Goal: Task Accomplishment & Management: Use online tool/utility

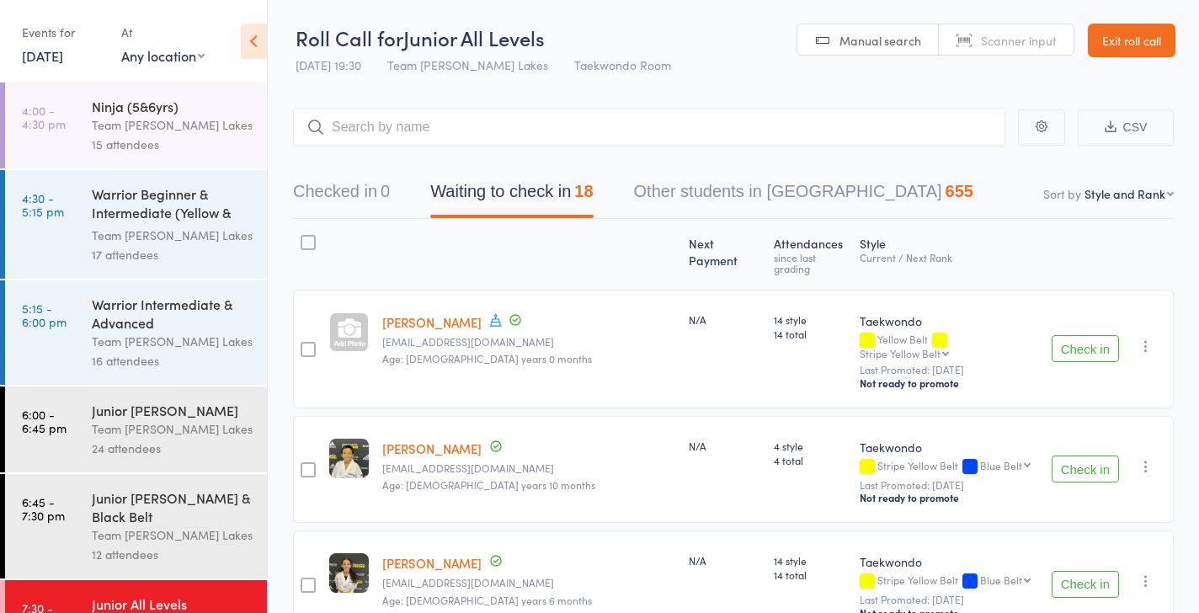
click at [1088, 335] on button "Check in" at bounding box center [1084, 348] width 67 height 27
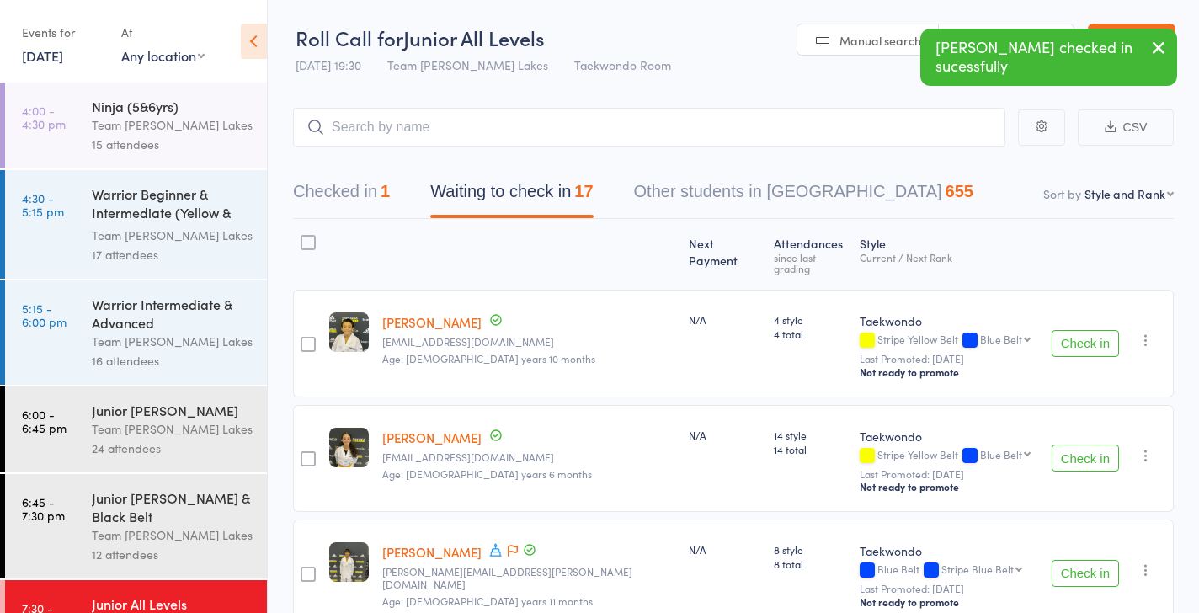
click at [1088, 330] on button "Check in" at bounding box center [1084, 343] width 67 height 27
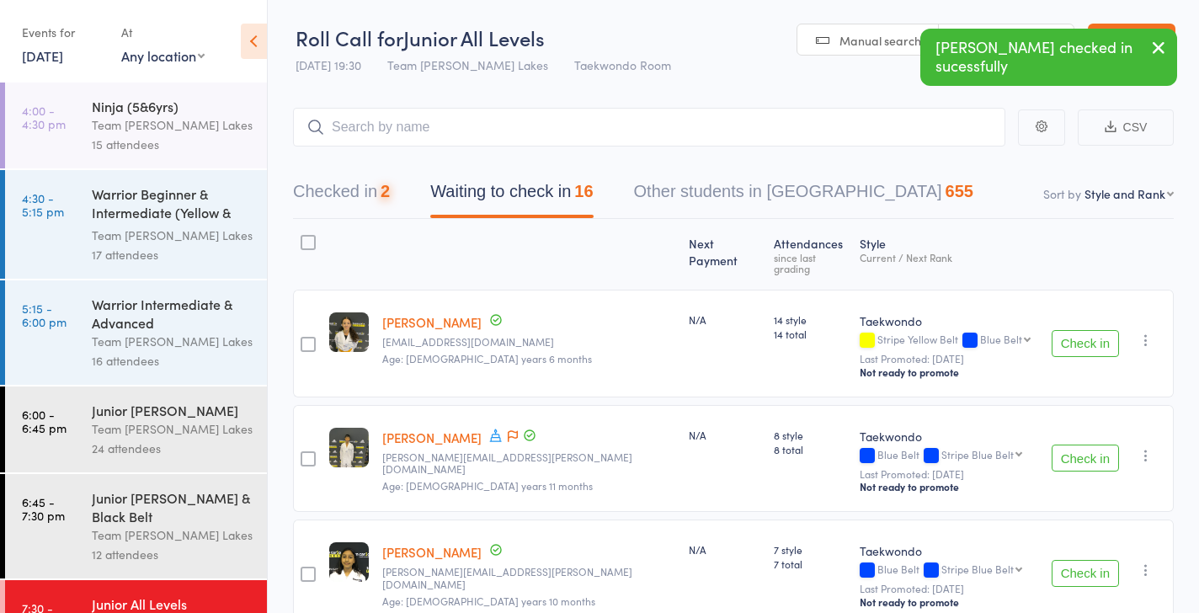
click at [1088, 330] on button "Check in" at bounding box center [1084, 343] width 67 height 27
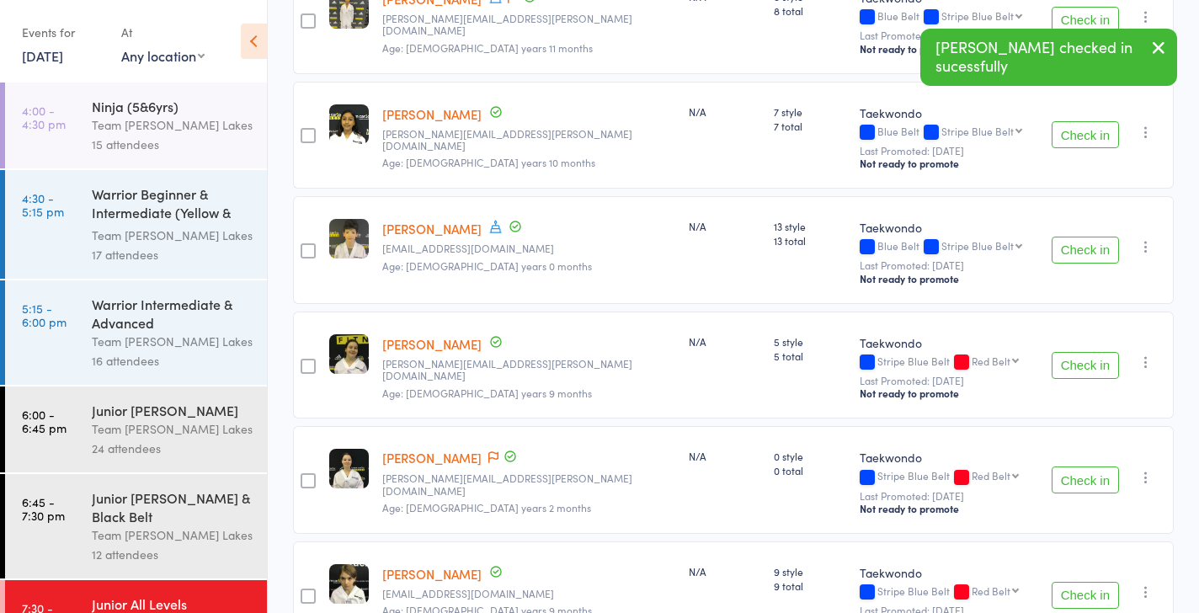
scroll to position [325, 0]
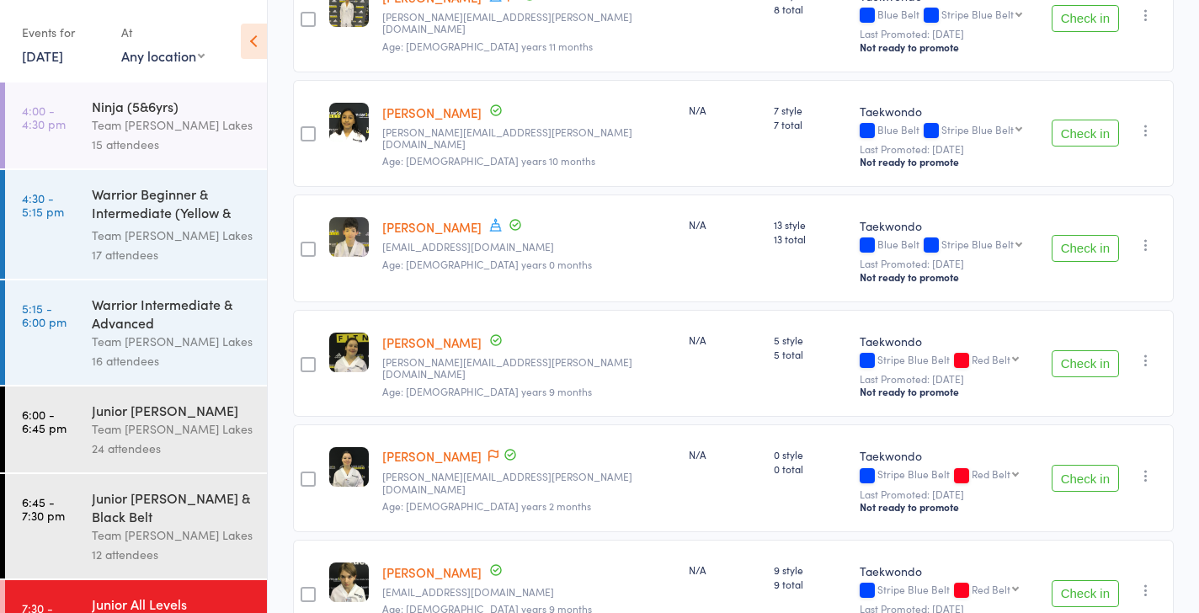
click at [1088, 350] on button "Check in" at bounding box center [1084, 363] width 67 height 27
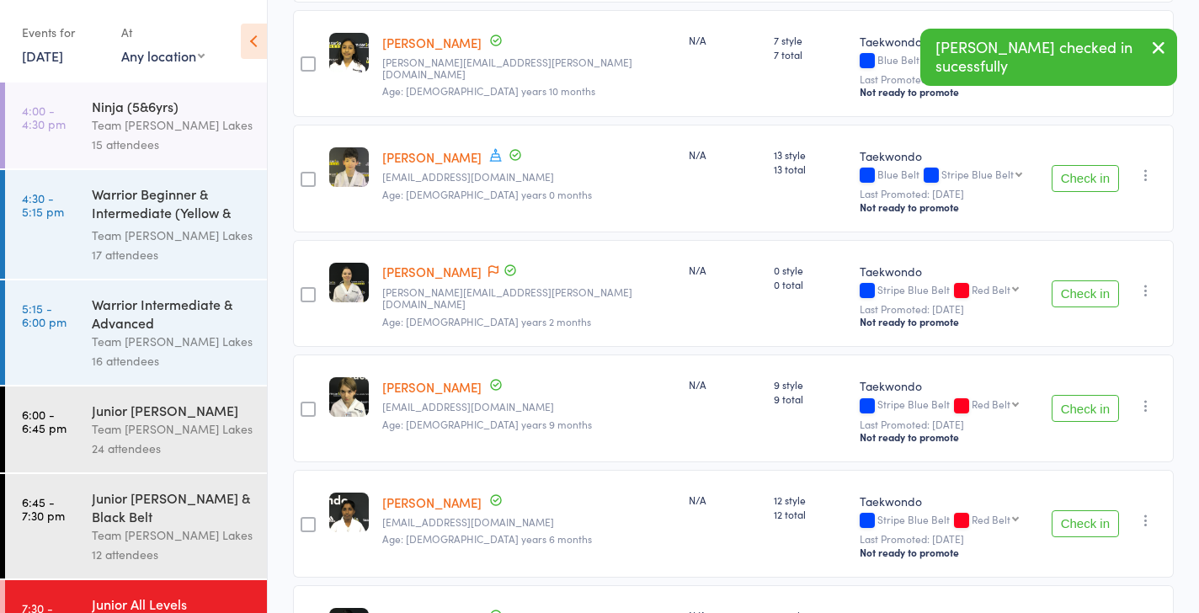
scroll to position [441, 0]
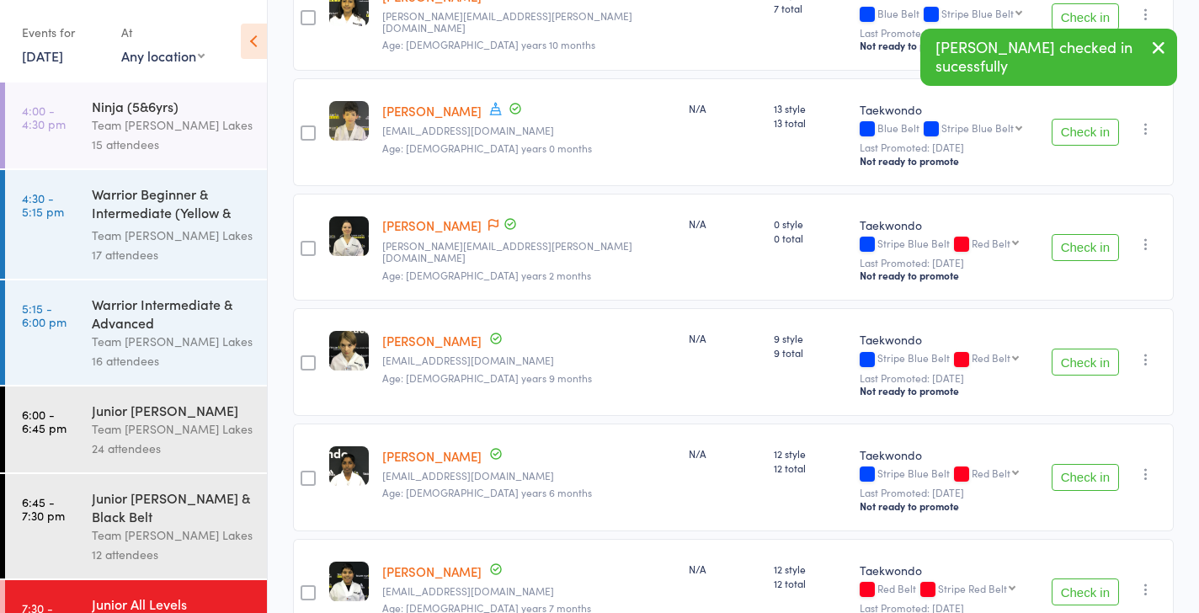
click at [1083, 348] on button "Check in" at bounding box center [1084, 361] width 67 height 27
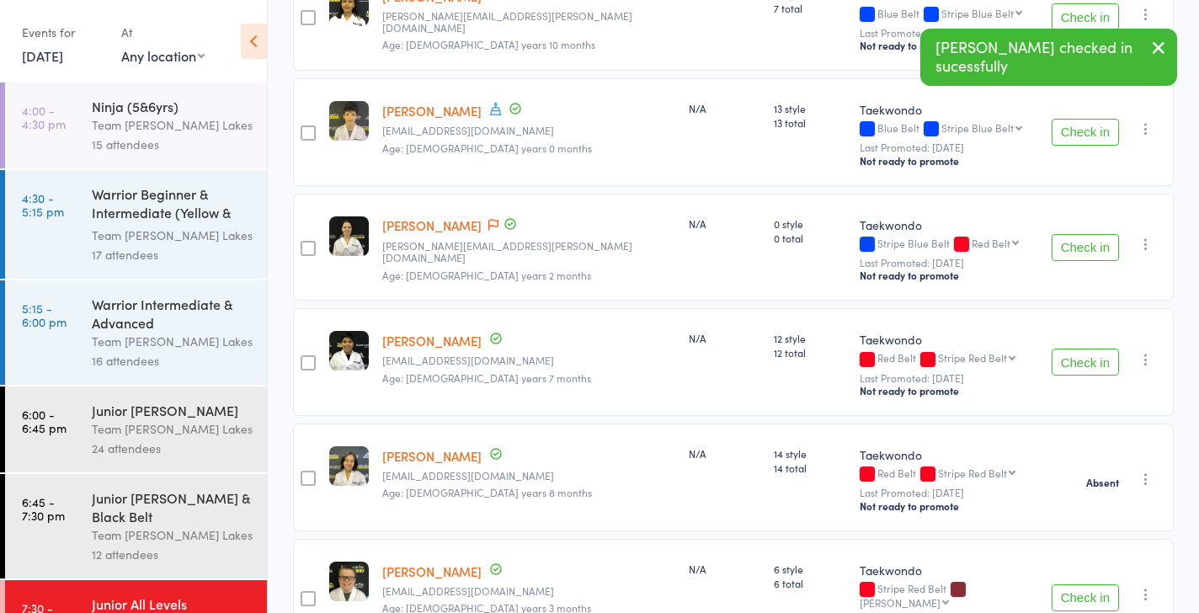
click at [1083, 348] on button "Check in" at bounding box center [1084, 361] width 67 height 27
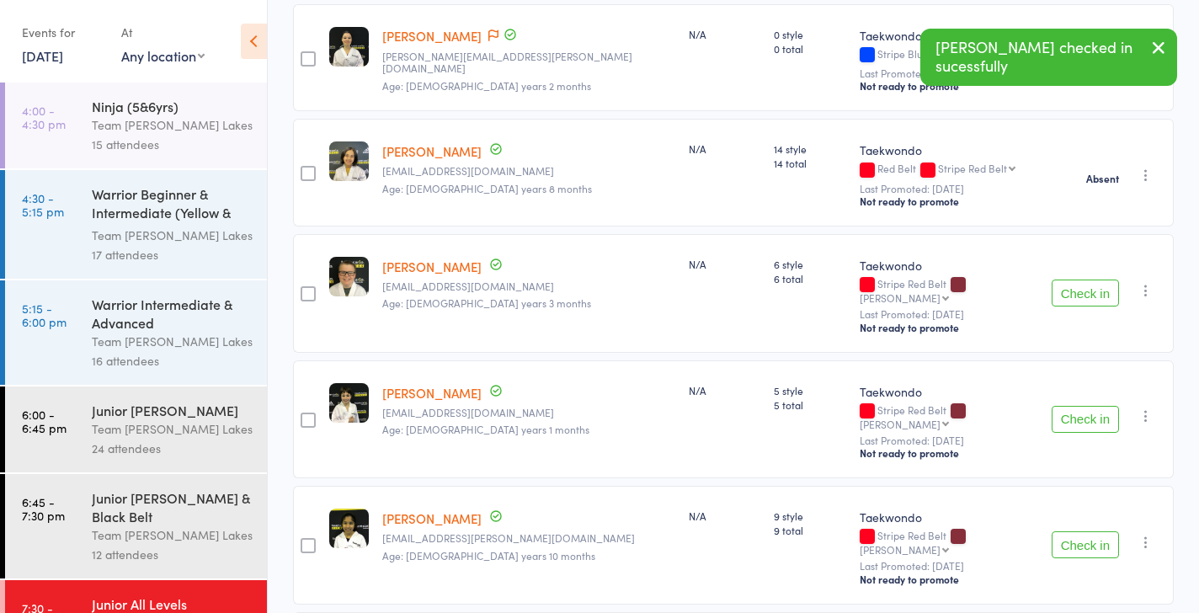
scroll to position [666, 0]
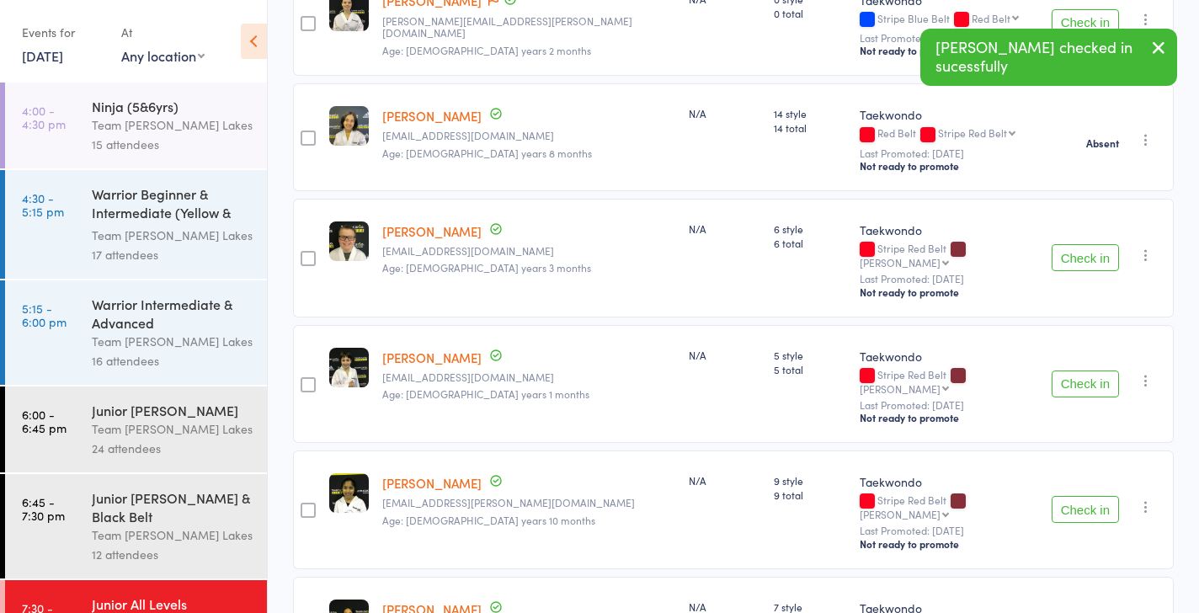
click at [1077, 244] on button "Check in" at bounding box center [1084, 257] width 67 height 27
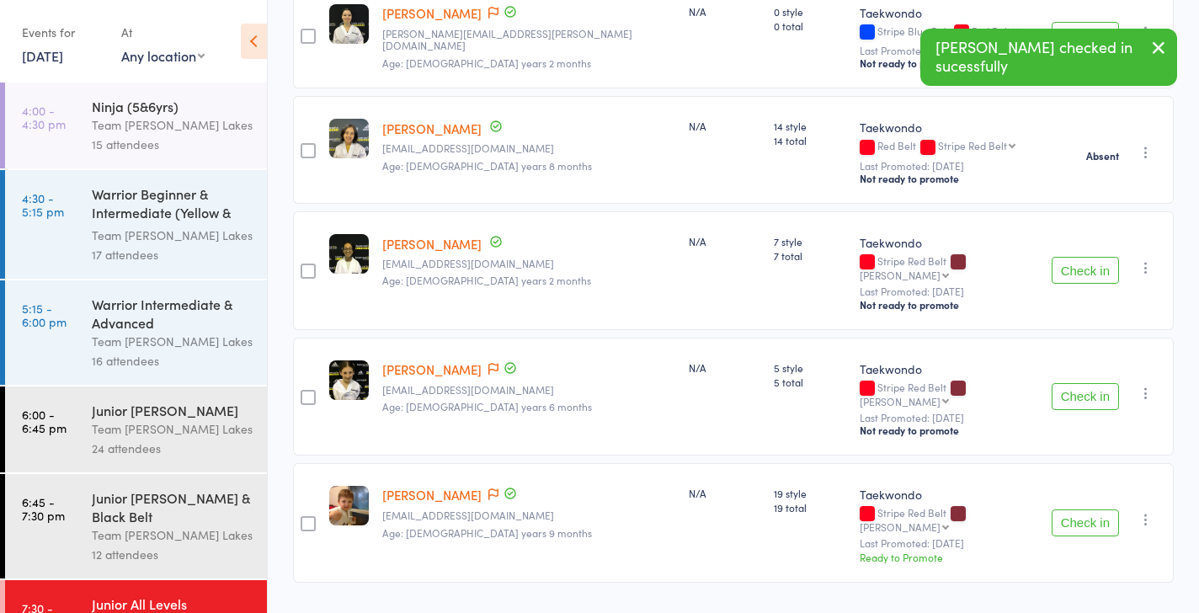
click at [1079, 257] on button "Check in" at bounding box center [1084, 270] width 67 height 27
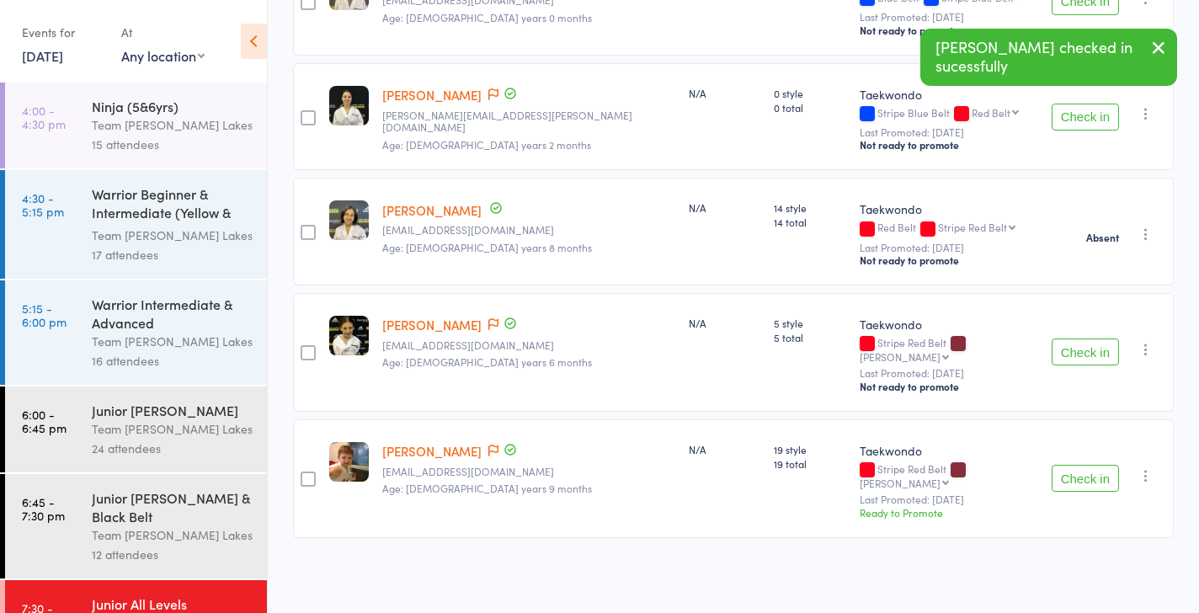
scroll to position [538, 0]
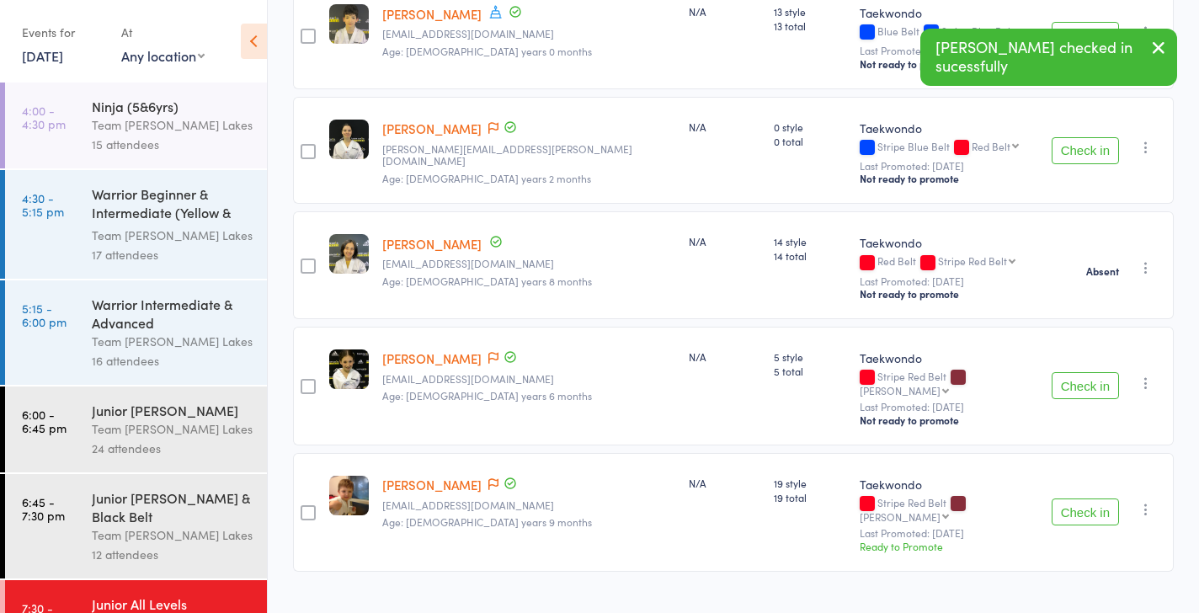
click at [1092, 372] on button "Check in" at bounding box center [1084, 385] width 67 height 27
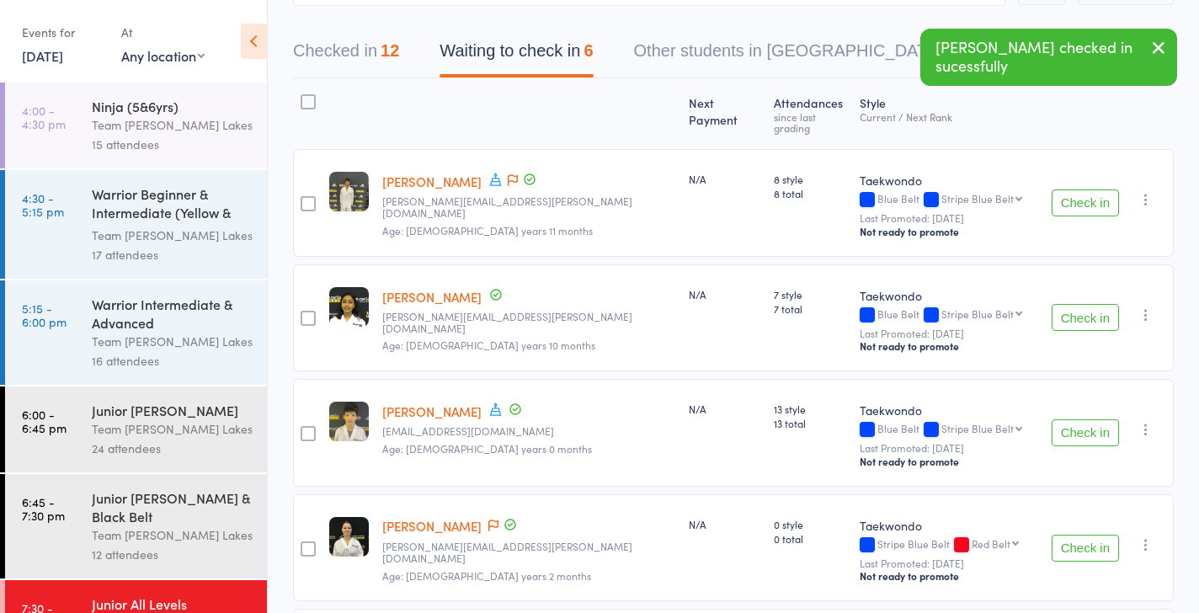
scroll to position [0, 0]
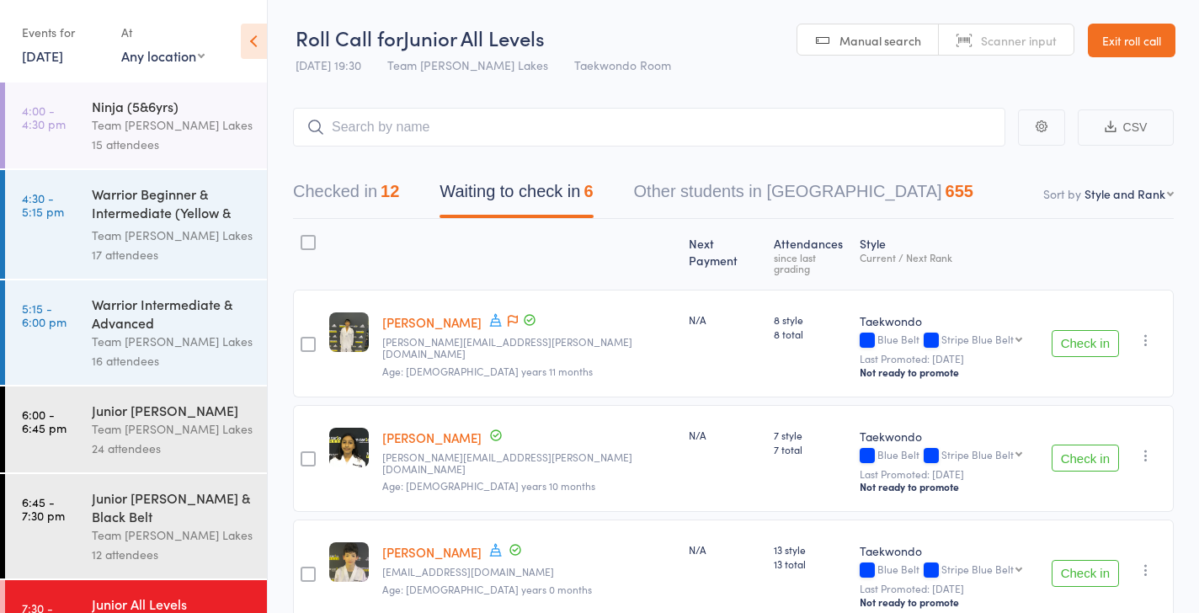
click at [309, 242] on div at bounding box center [307, 242] width 15 height 15
click at [304, 237] on input "checkbox" at bounding box center [304, 237] width 0 height 0
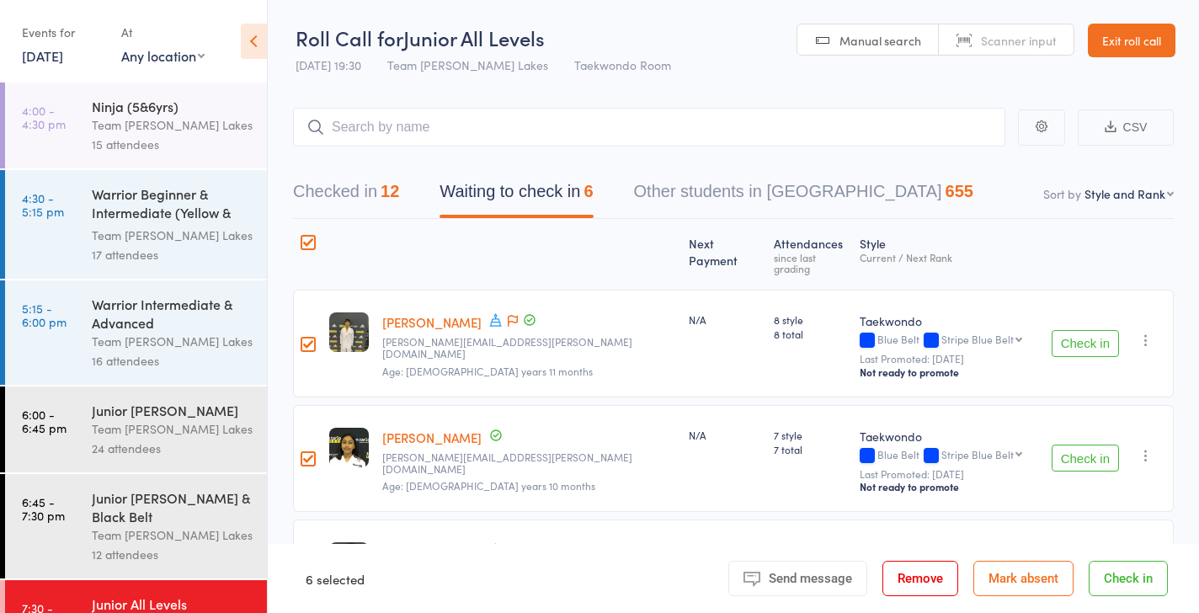
click at [1006, 576] on button "Mark absent" at bounding box center [1023, 578] width 100 height 35
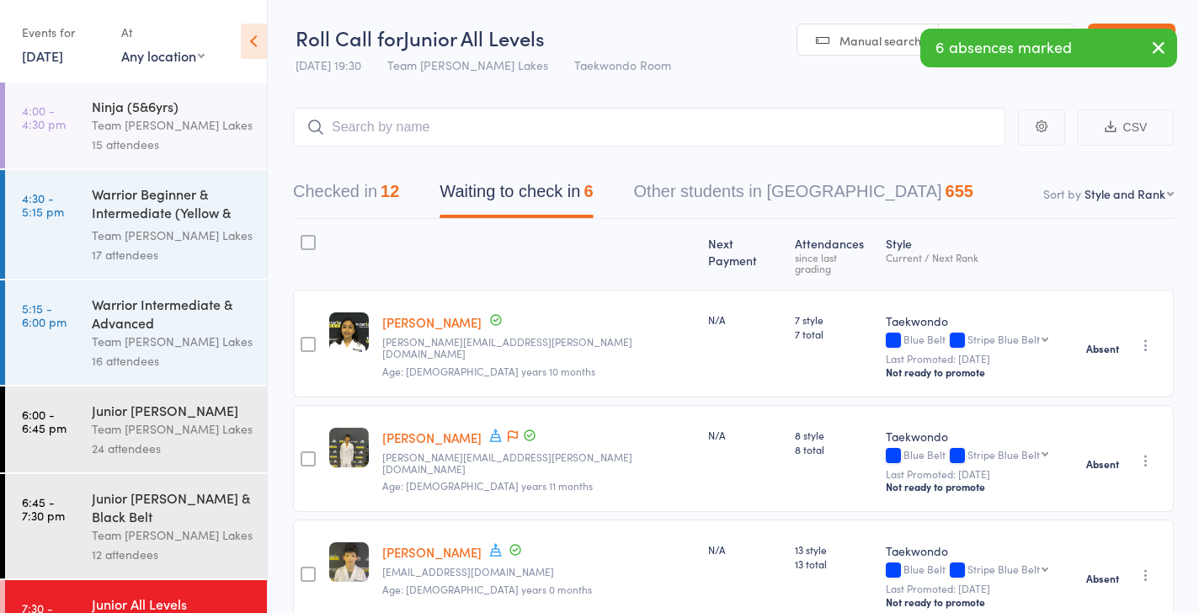
click at [174, 553] on div "12 attendees" at bounding box center [172, 554] width 161 height 19
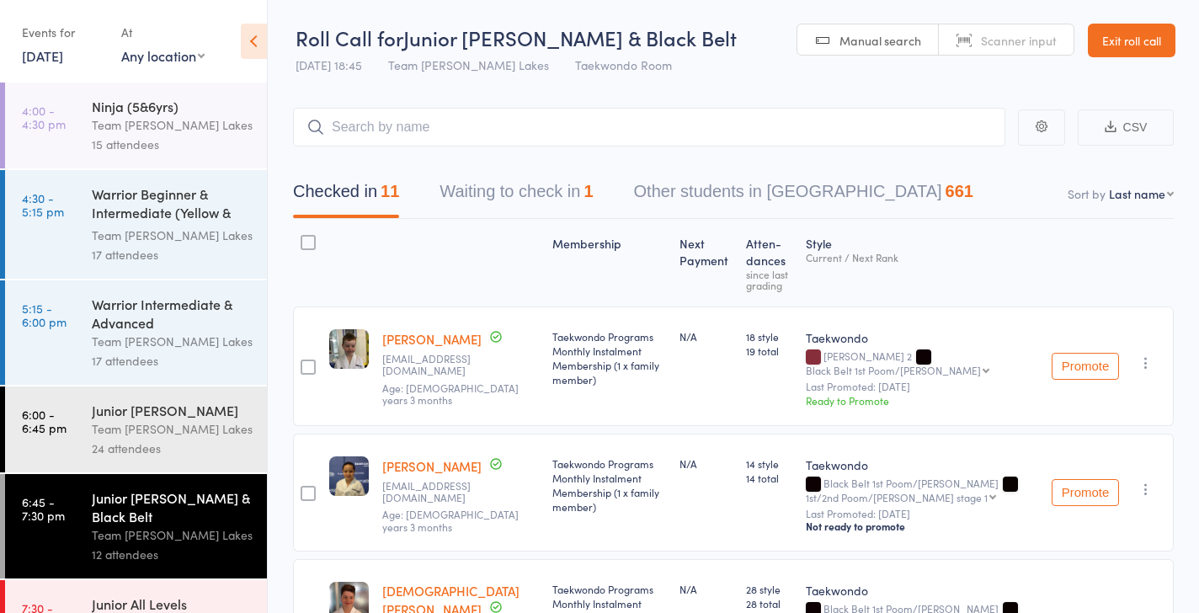
click at [1130, 29] on link "Exit roll call" at bounding box center [1131, 41] width 88 height 34
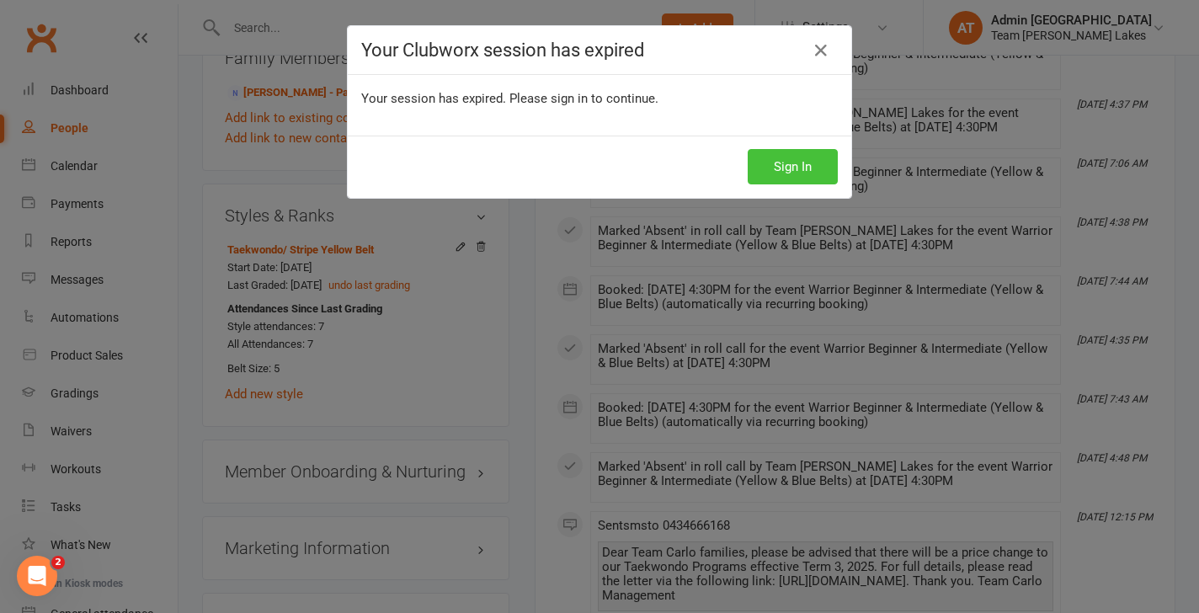
click at [779, 168] on button "Sign In" at bounding box center [792, 166] width 90 height 35
